Goal: Information Seeking & Learning: Compare options

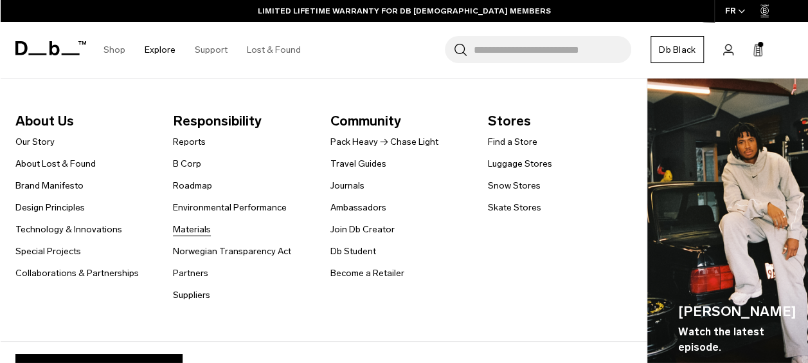
click at [196, 224] on link "Materials" at bounding box center [192, 230] width 38 height 14
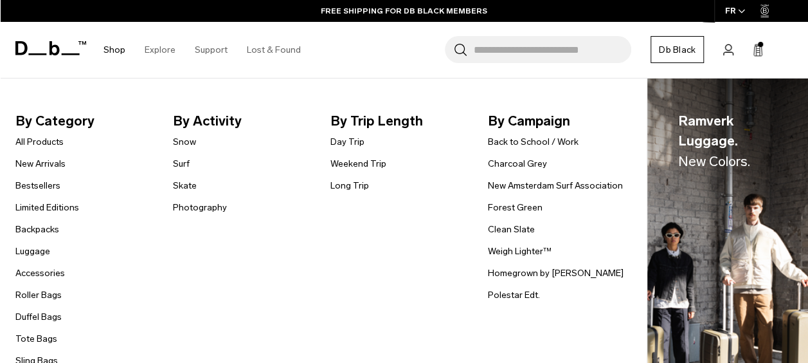
scroll to position [507, 0]
click at [183, 161] on link "Surf" at bounding box center [181, 164] width 17 height 14
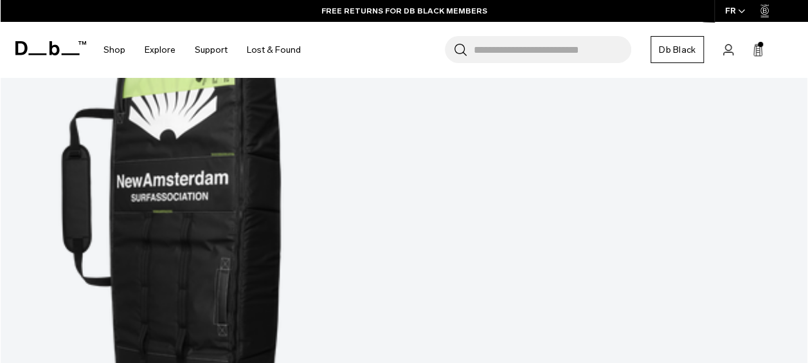
scroll to position [561, 0]
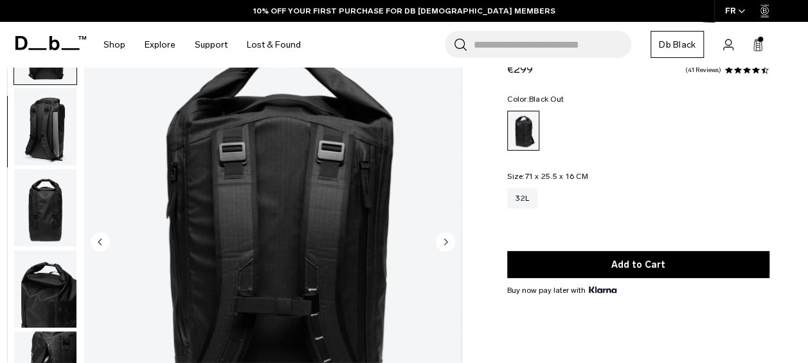
scroll to position [229, 0]
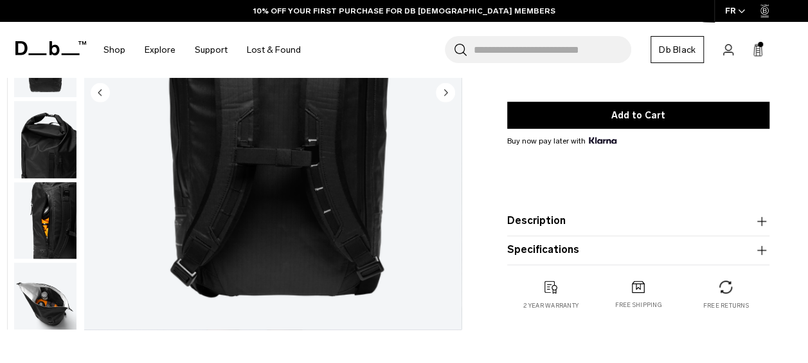
click at [20, 310] on img "button" at bounding box center [45, 300] width 62 height 77
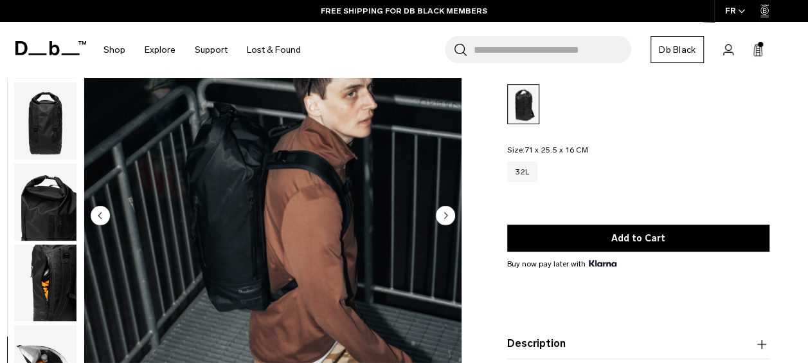
scroll to position [102, 0]
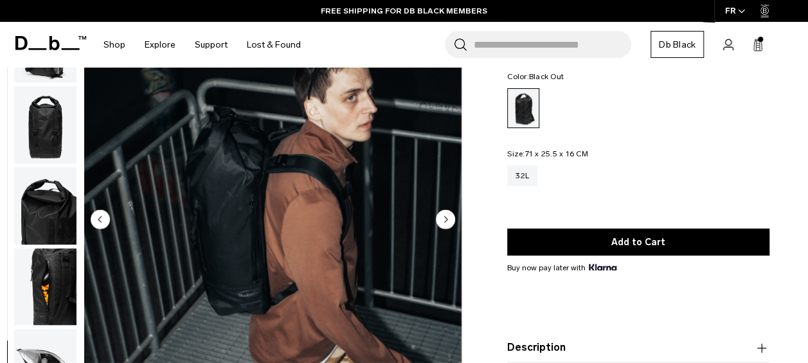
click at [44, 273] on img "button" at bounding box center [45, 286] width 62 height 77
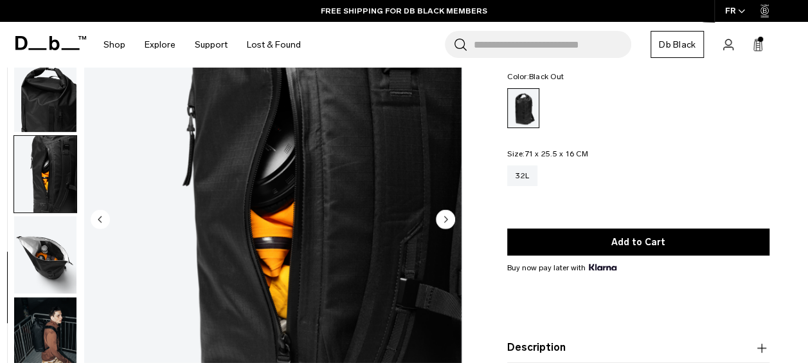
scroll to position [241, 0]
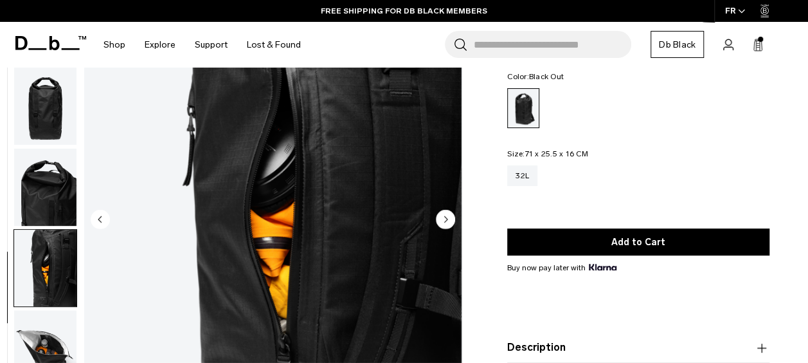
click at [52, 105] on img "button" at bounding box center [45, 106] width 62 height 77
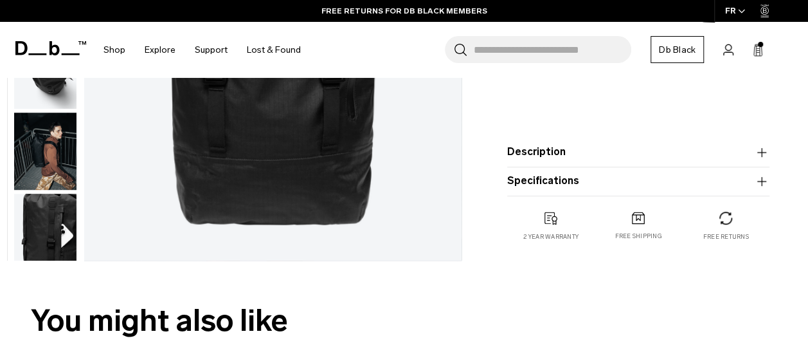
scroll to position [304, 0]
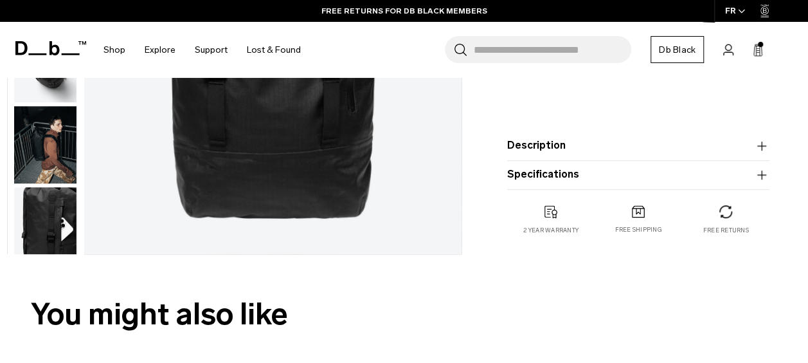
click at [569, 145] on button "Description" at bounding box center [638, 145] width 262 height 15
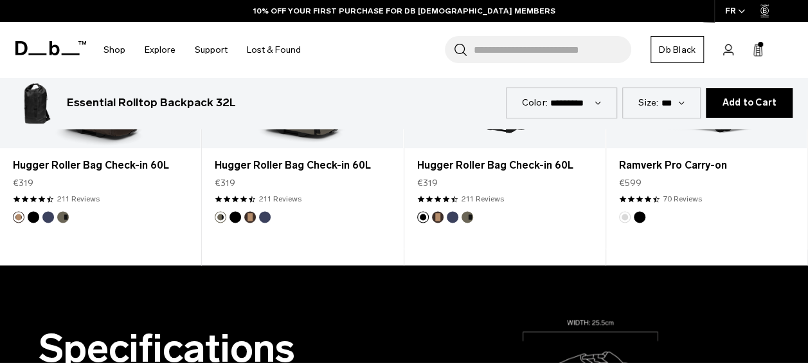
scroll to position [747, 0]
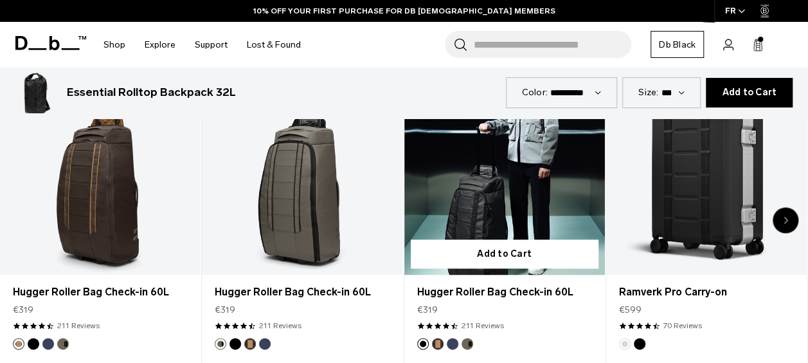
click at [557, 219] on link "Hugger Roller Bag Check-in 60L" at bounding box center [505, 162] width 201 height 223
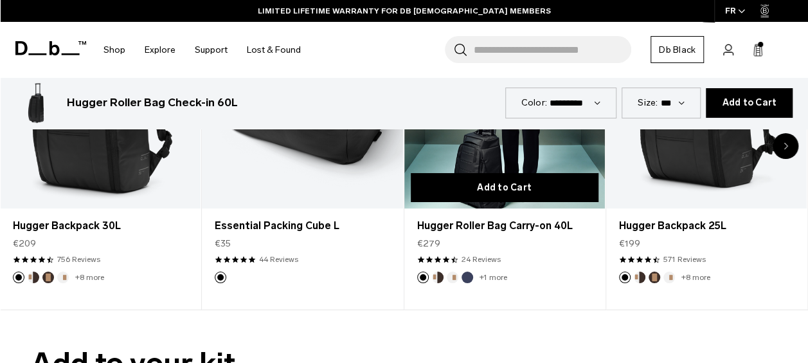
scroll to position [2214, 0]
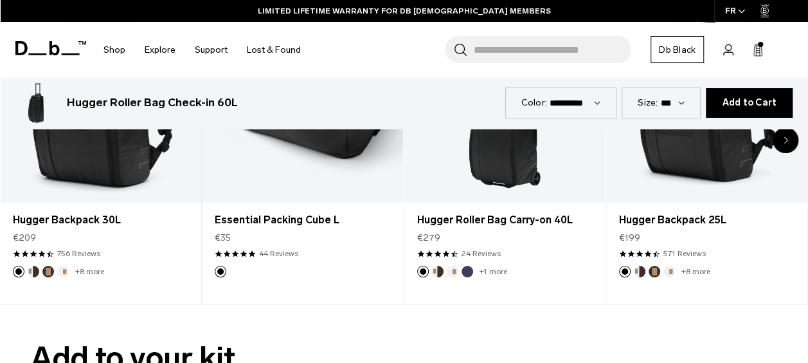
click at [653, 120] on form "**********" at bounding box center [404, 102] width 808 height 51
click at [656, 108] on label "Size:" at bounding box center [648, 103] width 20 height 14
click at [660, 108] on select "*** *** ***" at bounding box center [672, 102] width 24 height 11
click at [684, 104] on select "*** *** ***" at bounding box center [672, 102] width 24 height 11
select select "**********"
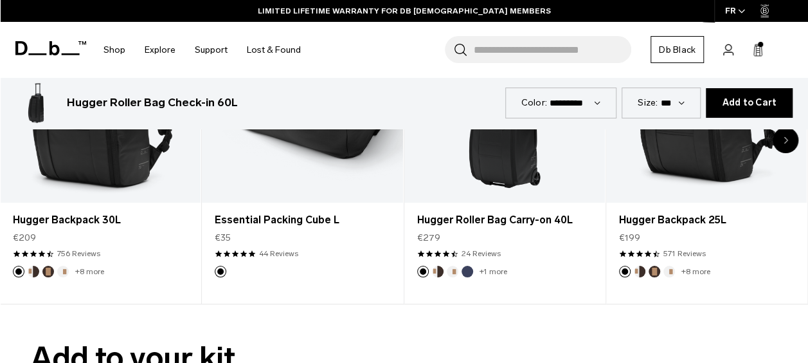
click at [665, 97] on select "*** *** ***" at bounding box center [672, 102] width 24 height 11
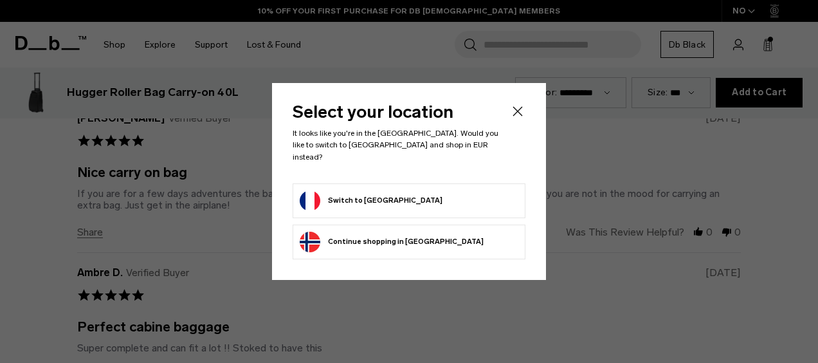
click at [518, 116] on icon "Close" at bounding box center [518, 112] width 10 height 10
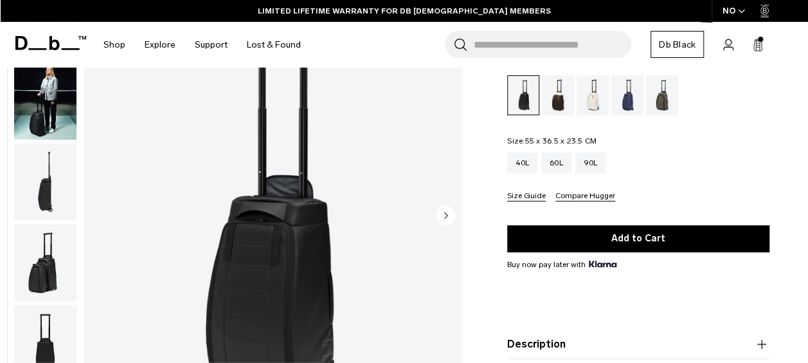
scroll to position [98, 0]
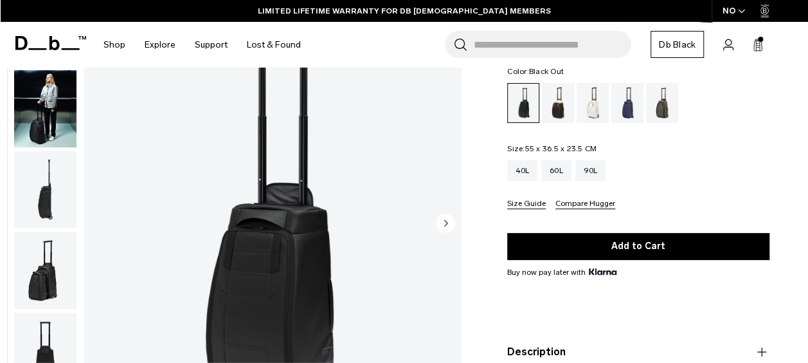
click at [38, 205] on img "button" at bounding box center [45, 189] width 62 height 77
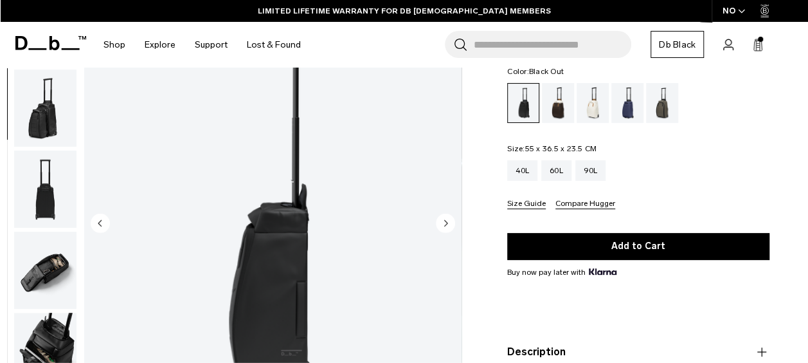
scroll to position [117, 0]
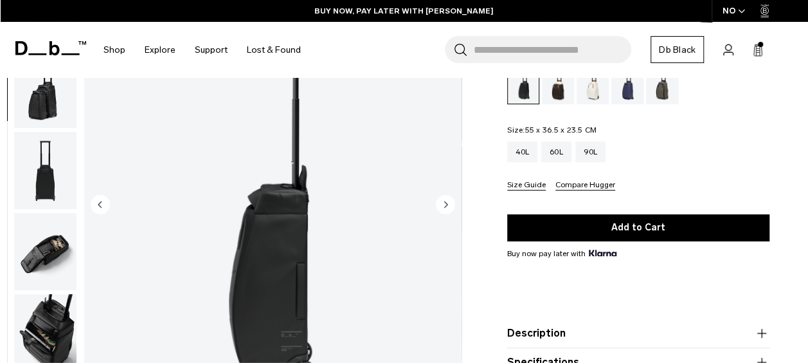
click at [554, 93] on div "Cappuccino" at bounding box center [558, 84] width 33 height 40
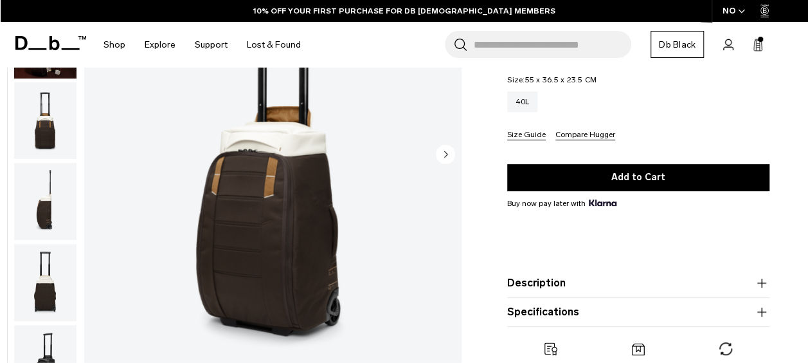
click at [449, 152] on circle "Next slide" at bounding box center [445, 153] width 19 height 19
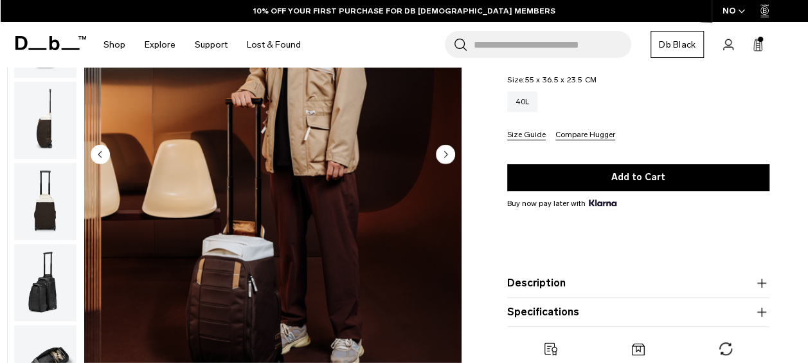
click at [449, 152] on circle "Next slide" at bounding box center [445, 153] width 19 height 19
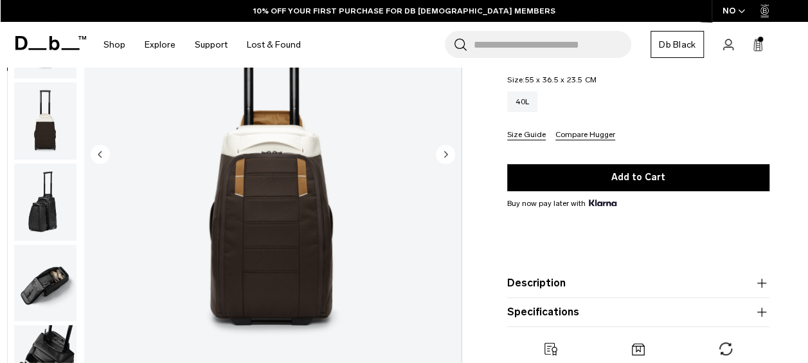
scroll to position [162, 0]
click at [449, 152] on circle "Next slide" at bounding box center [445, 153] width 19 height 19
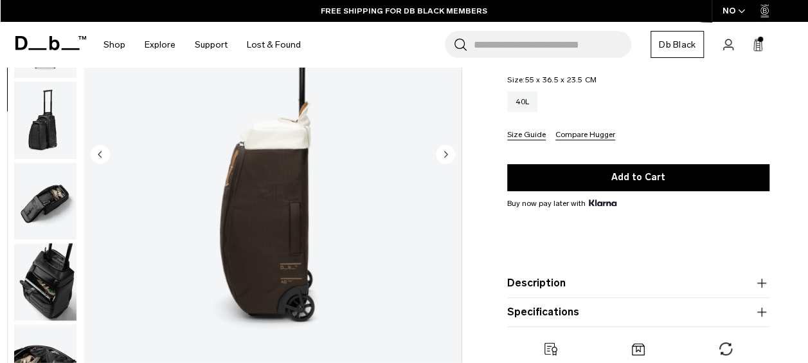
click at [449, 152] on circle "Next slide" at bounding box center [445, 153] width 19 height 19
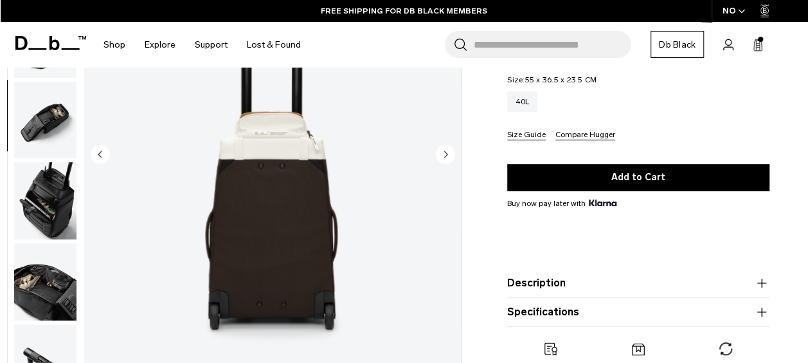
click at [449, 152] on circle "Next slide" at bounding box center [445, 153] width 19 height 19
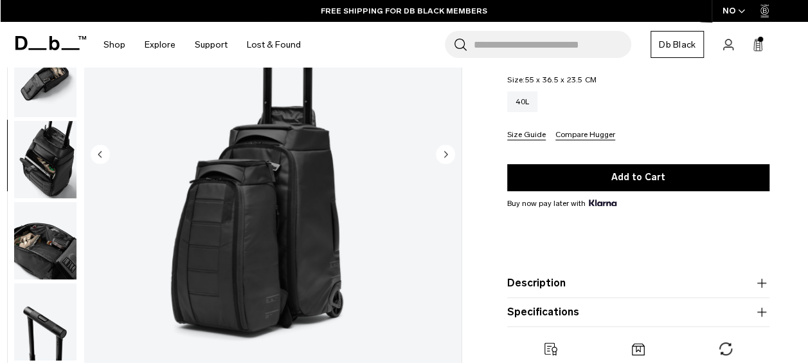
scroll to position [405, 0]
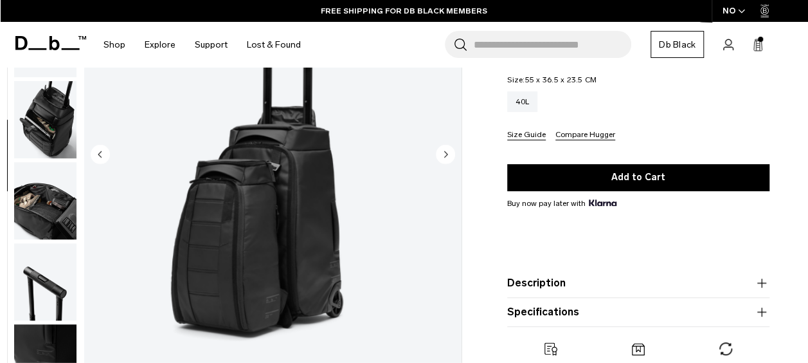
click at [449, 152] on circle "Next slide" at bounding box center [445, 153] width 19 height 19
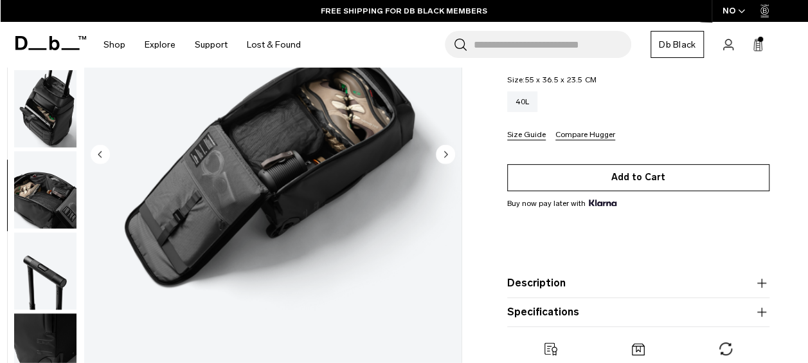
scroll to position [9, 0]
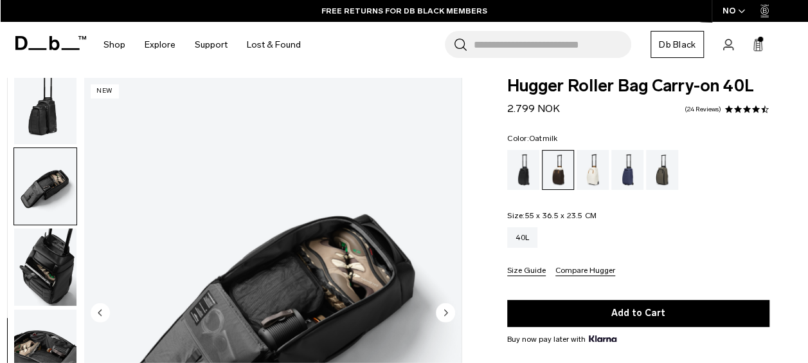
click at [590, 169] on div "Oatmilk" at bounding box center [593, 170] width 33 height 40
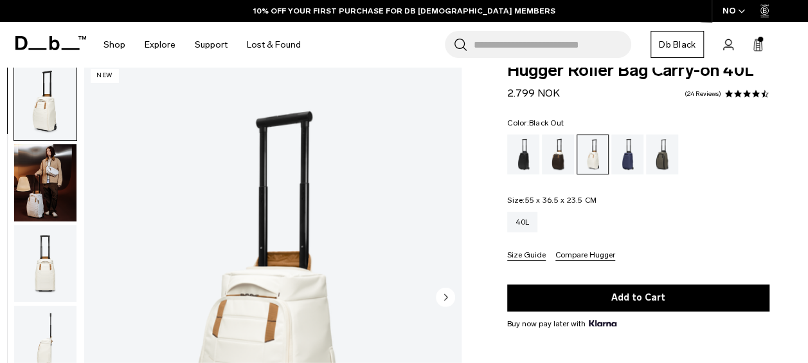
click at [524, 139] on div "Black Out" at bounding box center [523, 154] width 33 height 40
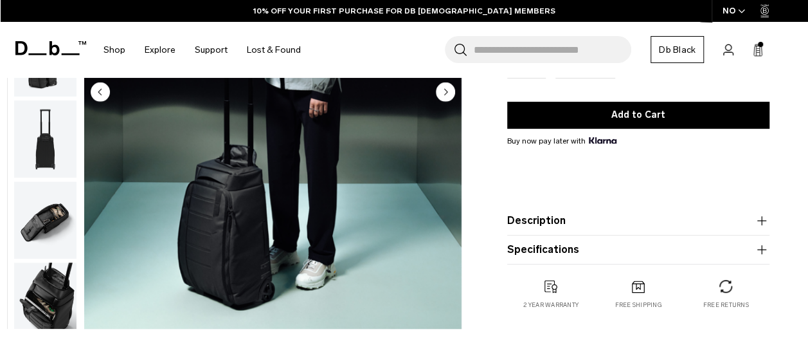
scroll to position [233, 0]
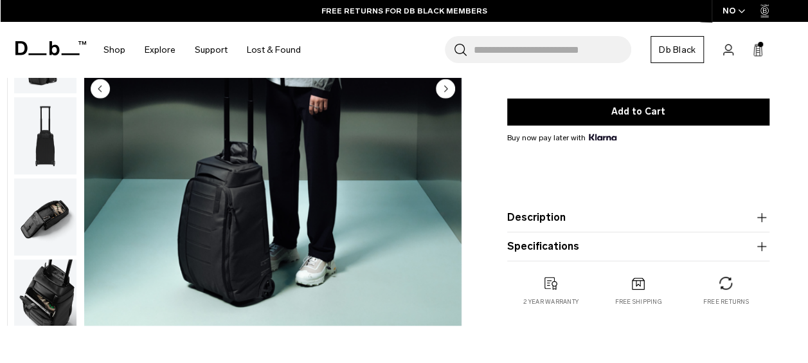
click at [57, 197] on img "button" at bounding box center [45, 216] width 62 height 77
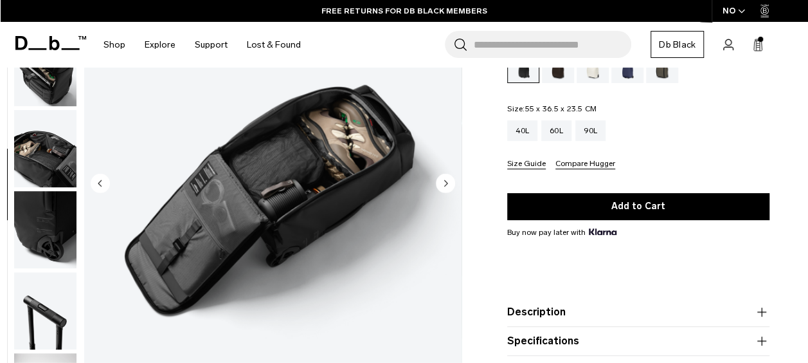
scroll to position [138, 0]
